Goal: Task Accomplishment & Management: Manage account settings

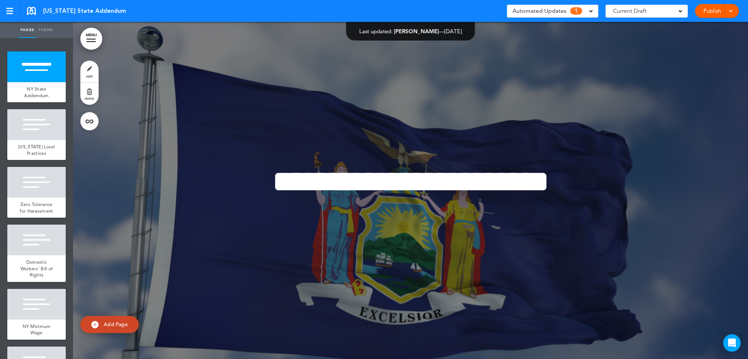
click at [732, 11] on span at bounding box center [730, 10] width 5 height 5
click at [691, 28] on span "Publish" at bounding box center [689, 27] width 16 height 7
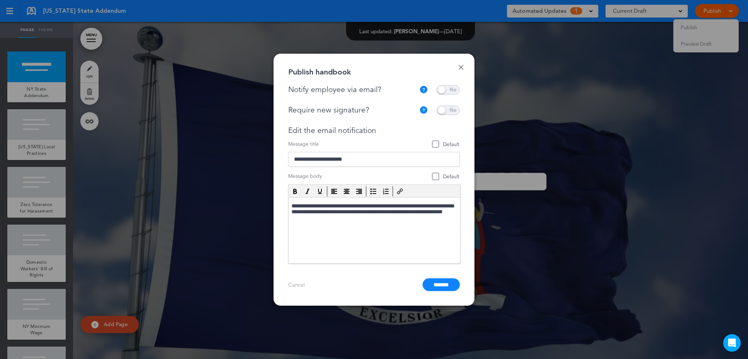
click at [451, 88] on span at bounding box center [447, 89] width 23 height 9
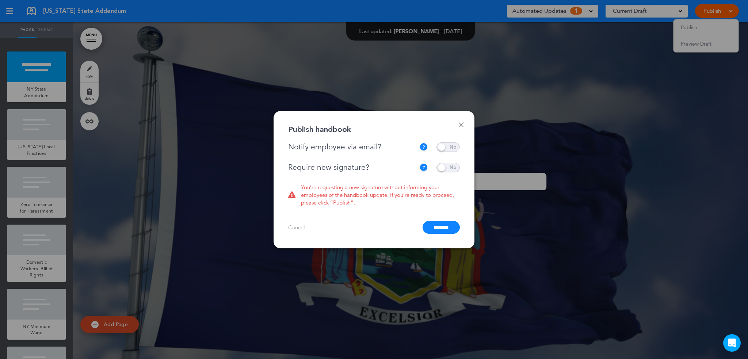
click at [444, 165] on span at bounding box center [447, 167] width 23 height 9
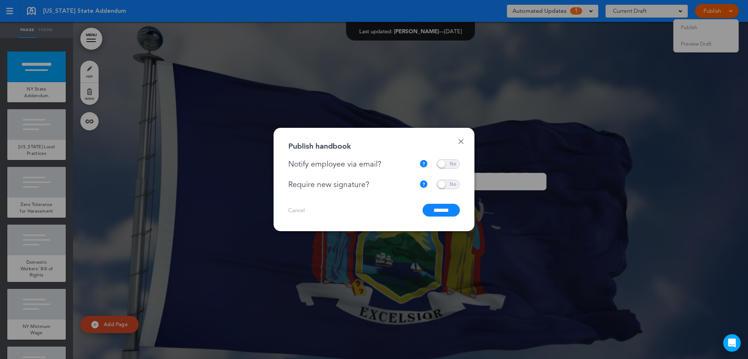
click at [438, 213] on input "*******" at bounding box center [440, 210] width 37 height 13
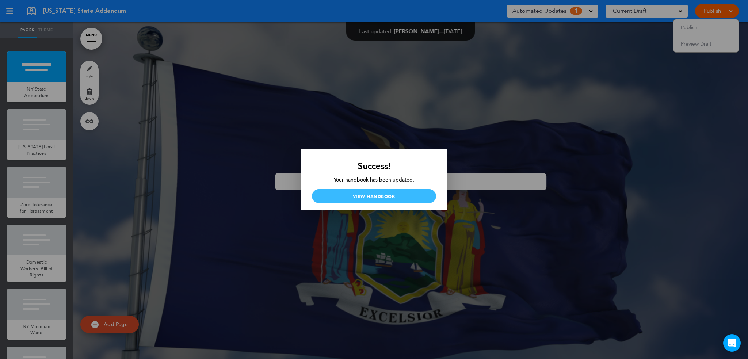
click at [396, 195] on link "View Handbook" at bounding box center [374, 196] width 124 height 14
click at [491, 68] on div at bounding box center [374, 179] width 748 height 359
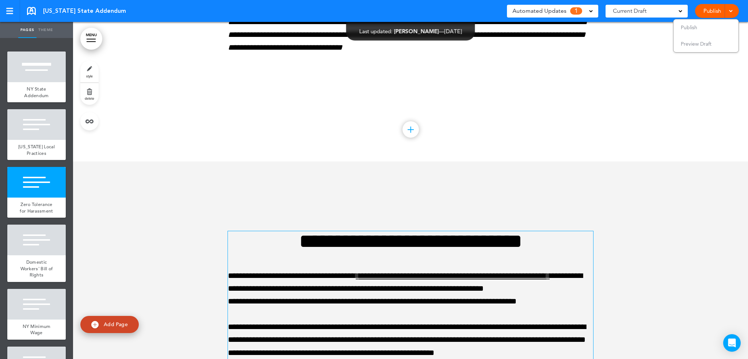
scroll to position [657, 0]
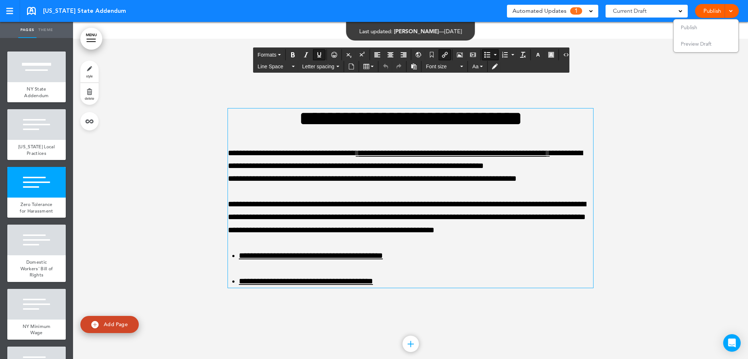
click at [438, 249] on li "**********" at bounding box center [416, 255] width 354 height 13
click at [739, 150] on div at bounding box center [410, 207] width 675 height 337
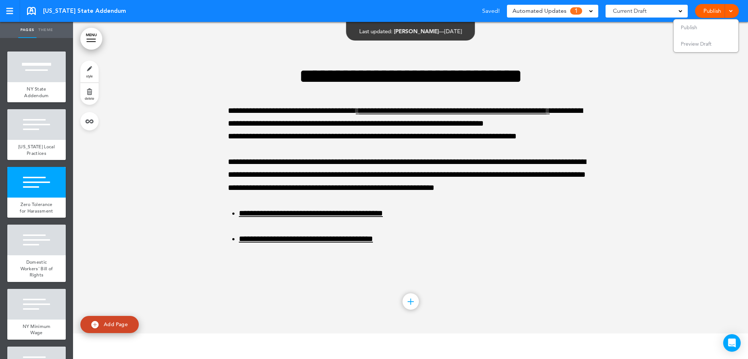
scroll to position [694, 0]
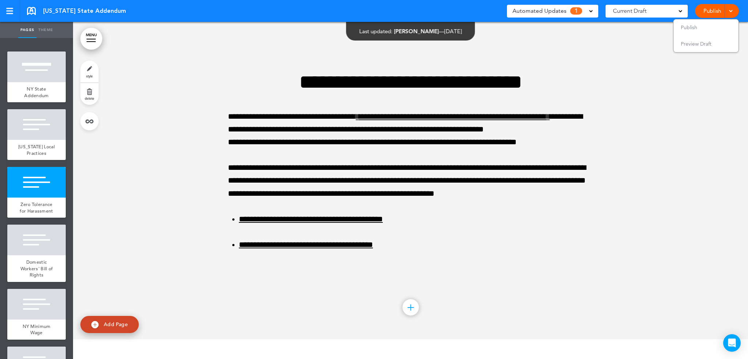
click at [644, 13] on span "Current Draft" at bounding box center [630, 11] width 34 height 10
click at [557, 52] on div "**********" at bounding box center [410, 171] width 365 height 252
click at [665, 126] on div at bounding box center [410, 170] width 675 height 337
click at [741, 12] on div "New York State Addendum Saved! Automated Updates 1 Auto policy updates AirMason…" at bounding box center [374, 11] width 748 height 22
click at [590, 213] on div at bounding box center [410, 170] width 675 height 337
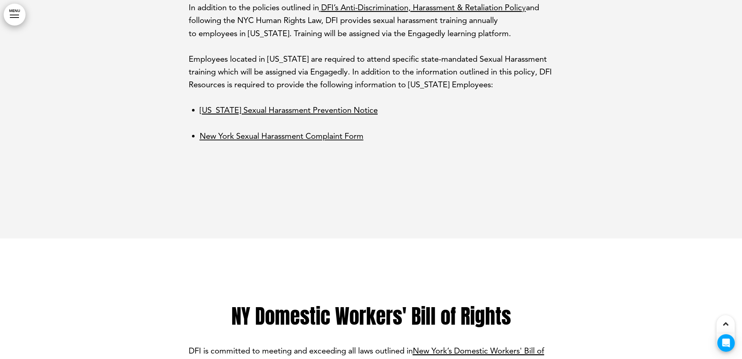
scroll to position [694, 0]
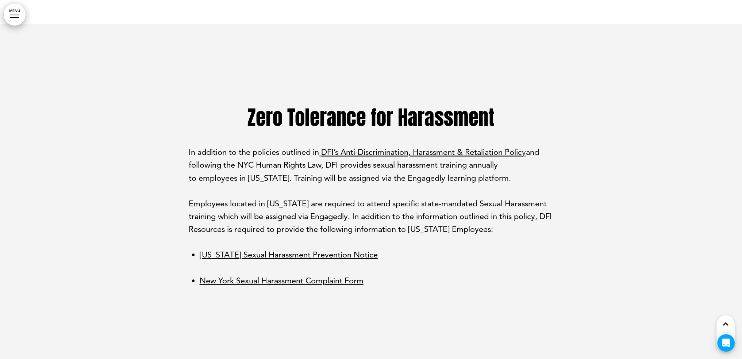
click at [336, 254] on link "[US_STATE] Sexual Harassment Prevention Notice" at bounding box center [289, 255] width 178 height 10
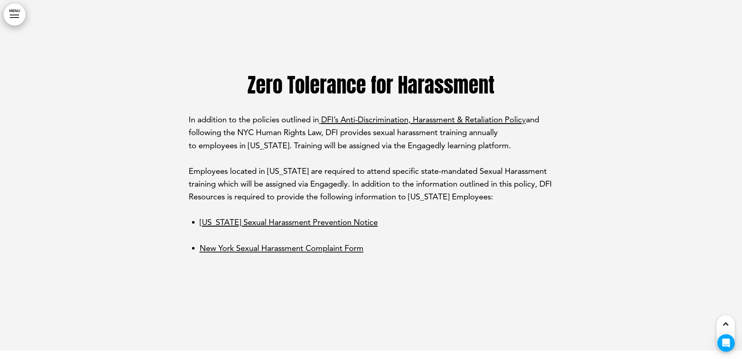
scroll to position [730, 0]
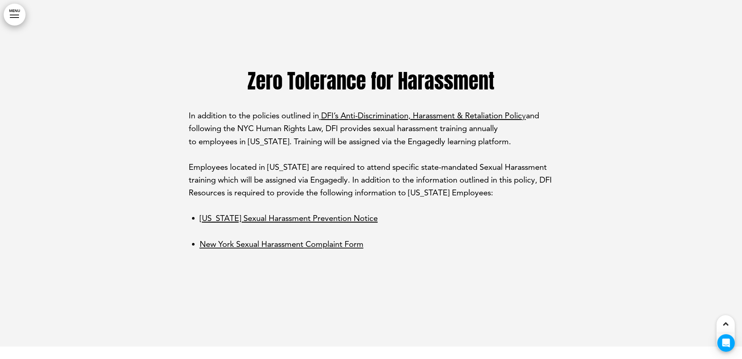
click at [295, 245] on link "﻿[US_STATE] Sexual Harassment Complaint Form﻿" at bounding box center [282, 244] width 164 height 10
